Goal: Check status

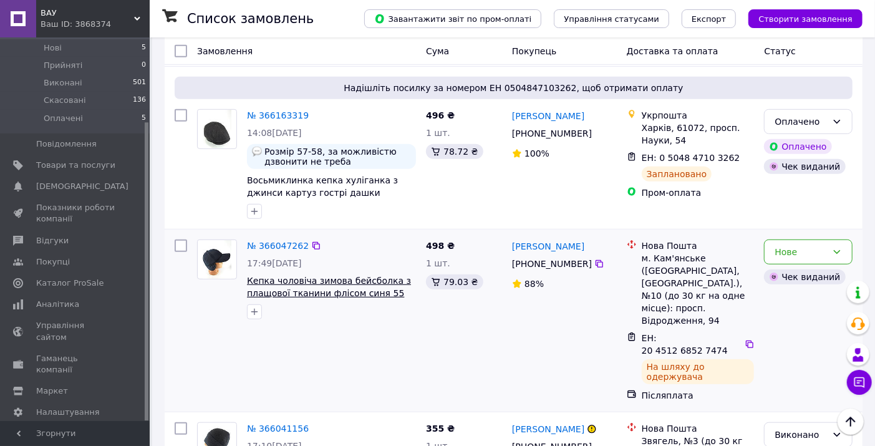
scroll to position [554, 0]
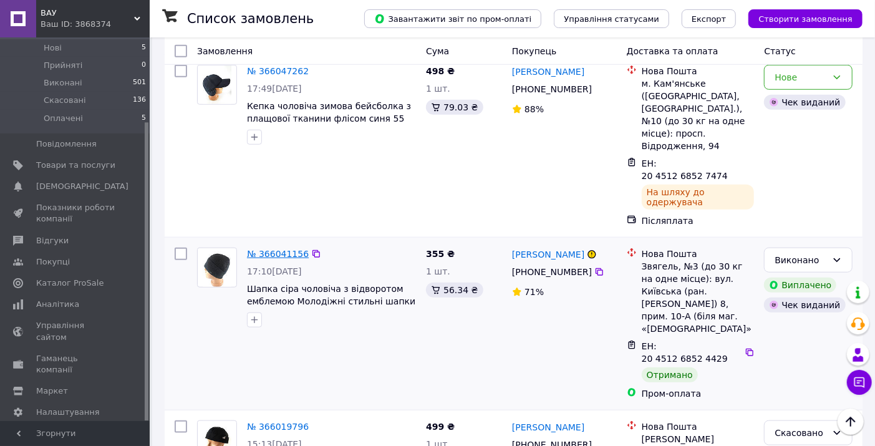
click at [271, 249] on link "№ 366041156" at bounding box center [278, 254] width 62 height 10
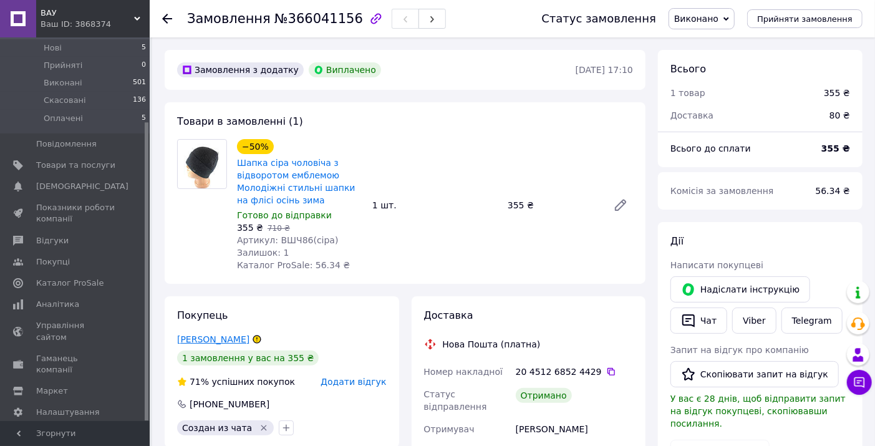
click at [209, 339] on link "[PERSON_NAME]" at bounding box center [213, 339] width 72 height 10
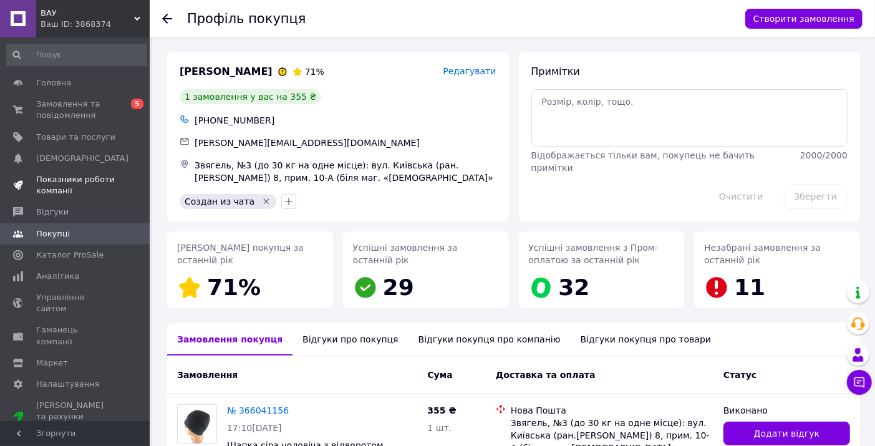
click at [60, 179] on span "Показники роботи компанії" at bounding box center [75, 185] width 79 height 22
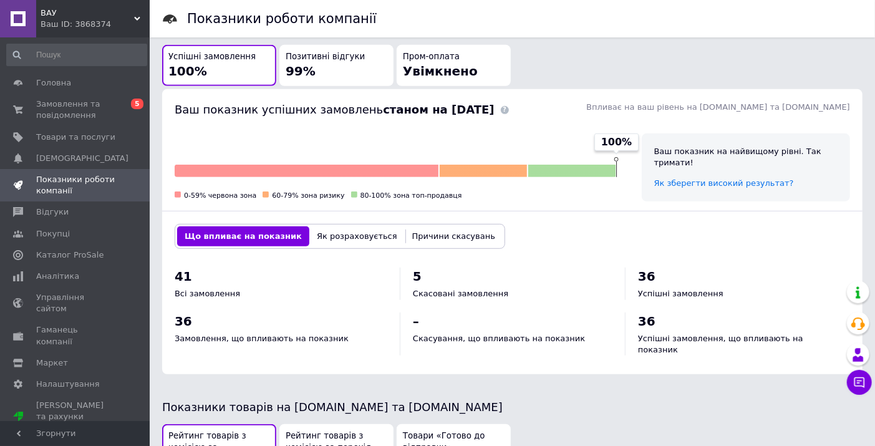
scroll to position [322, 0]
